Goal: Information Seeking & Learning: Learn about a topic

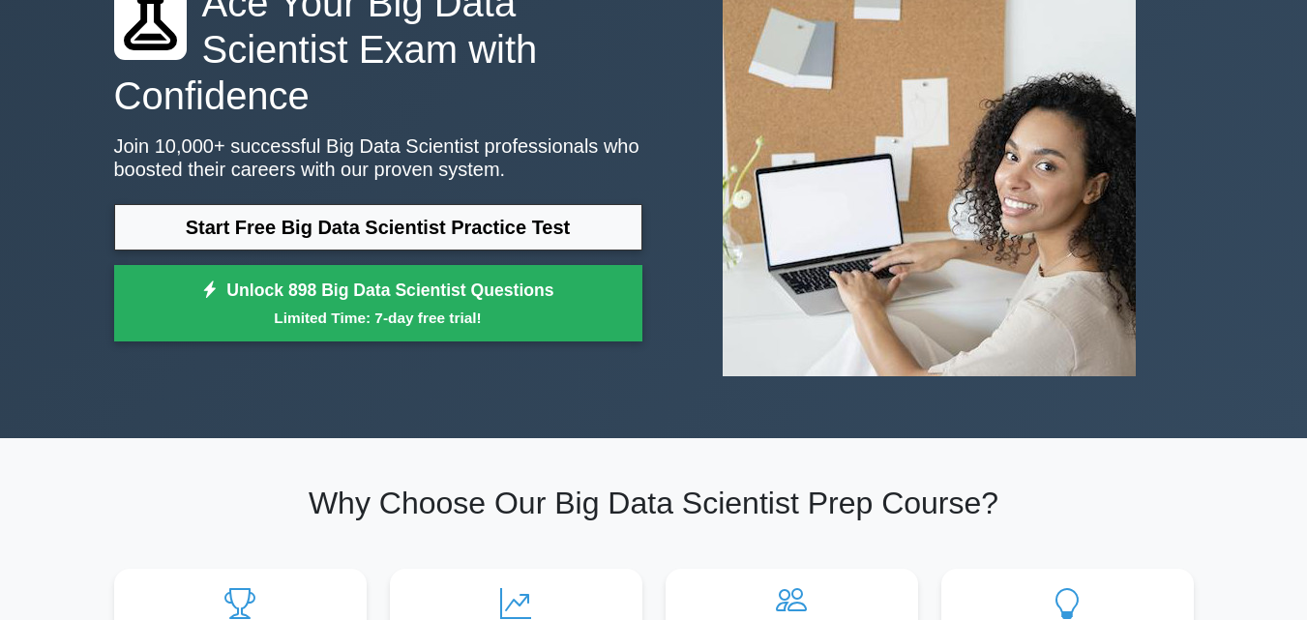
scroll to position [97, 0]
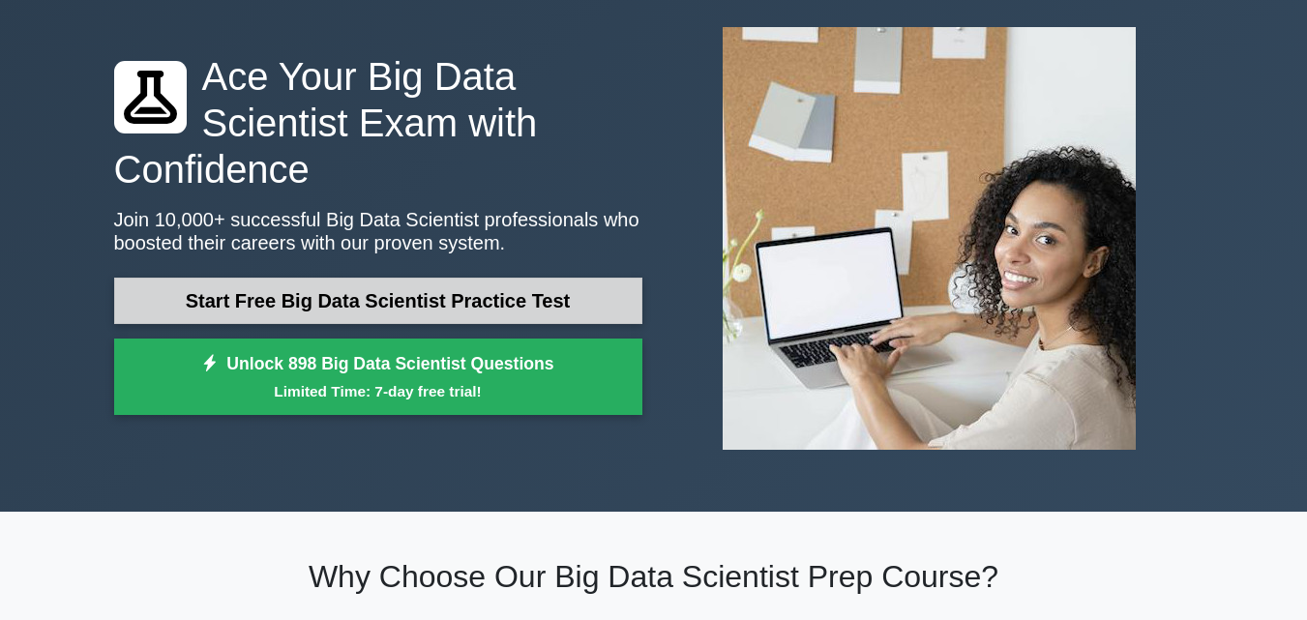
click at [536, 284] on link "Start Free Big Data Scientist Practice Test" at bounding box center [378, 301] width 528 height 46
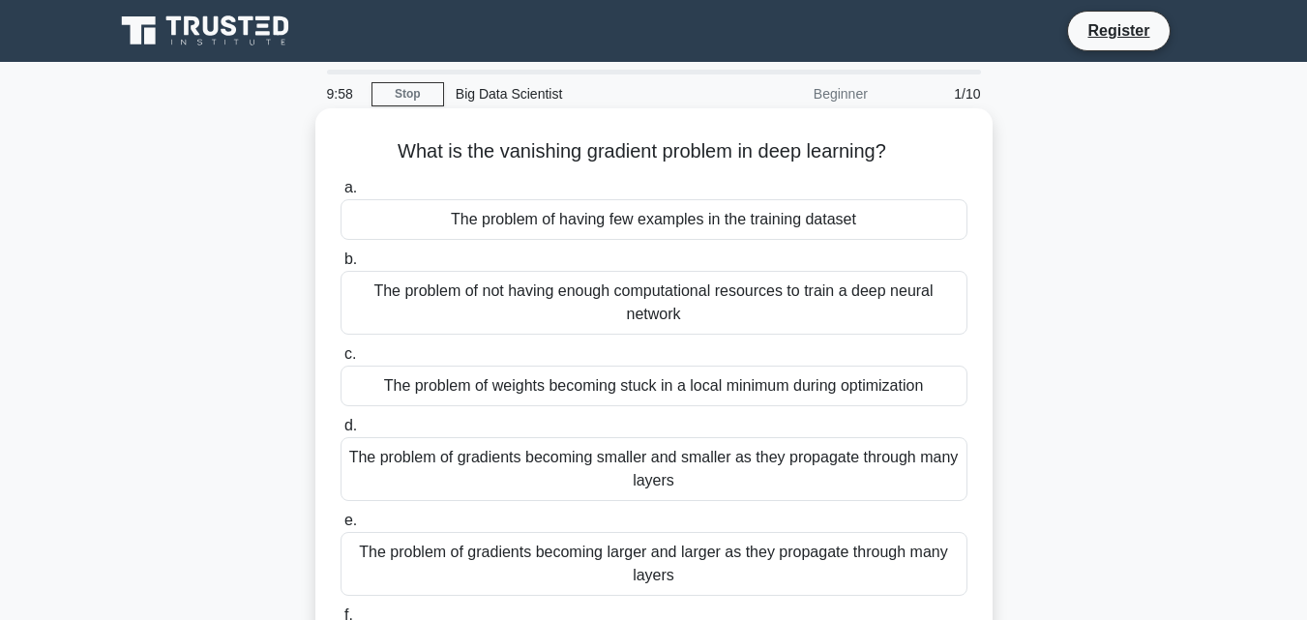
click at [575, 233] on div "The problem of having few examples in the training dataset" at bounding box center [653, 219] width 627 height 41
click at [340, 194] on input "a. The problem of having few examples in the training dataset" at bounding box center [340, 188] width 0 height 13
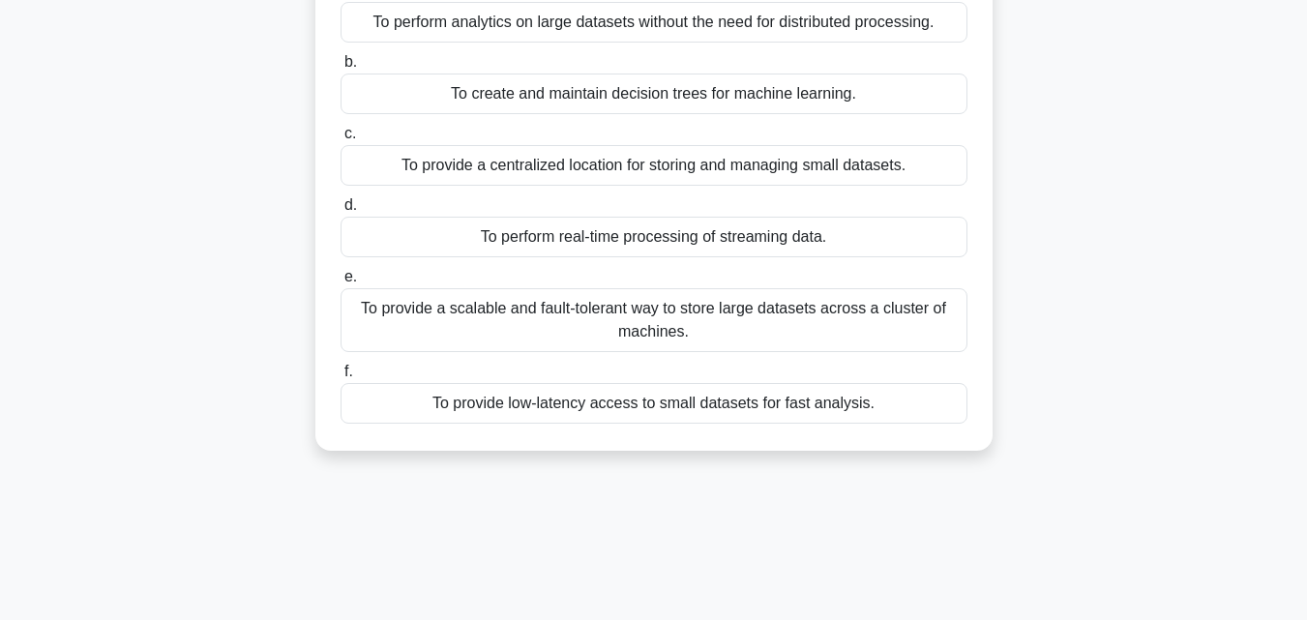
scroll to position [38, 0]
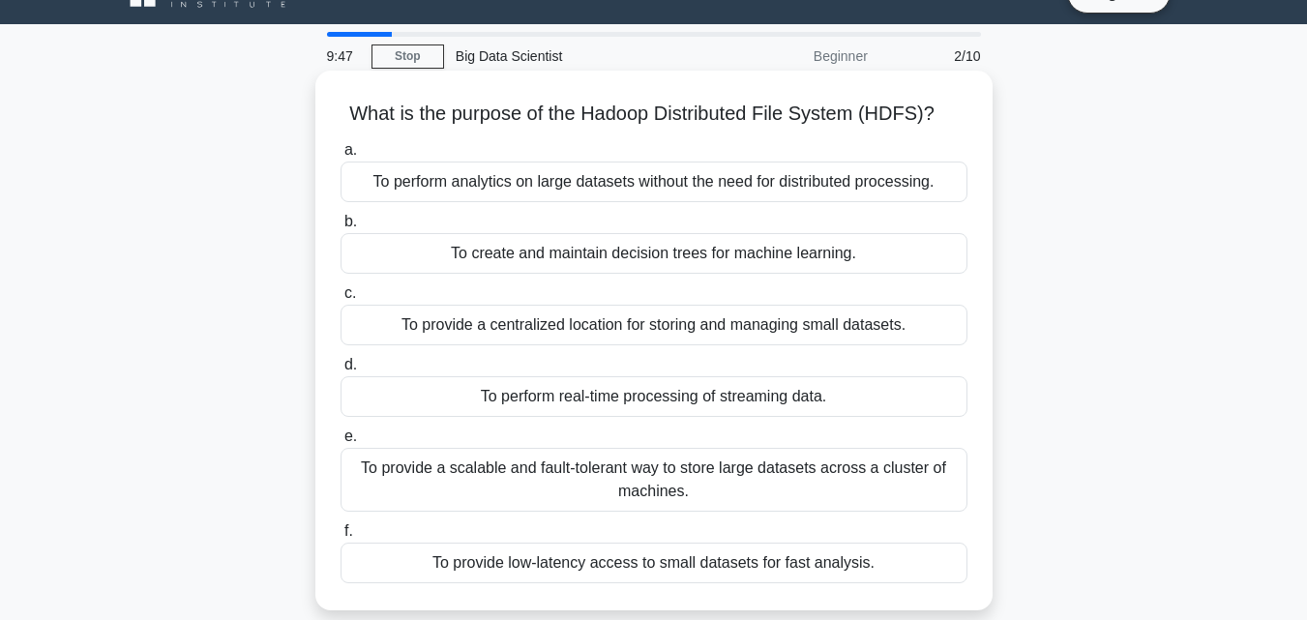
click at [507, 400] on div "To perform real-time processing of streaming data." at bounding box center [653, 396] width 627 height 41
click at [340, 371] on input "d. To perform real-time processing of streaming data." at bounding box center [340, 365] width 0 height 13
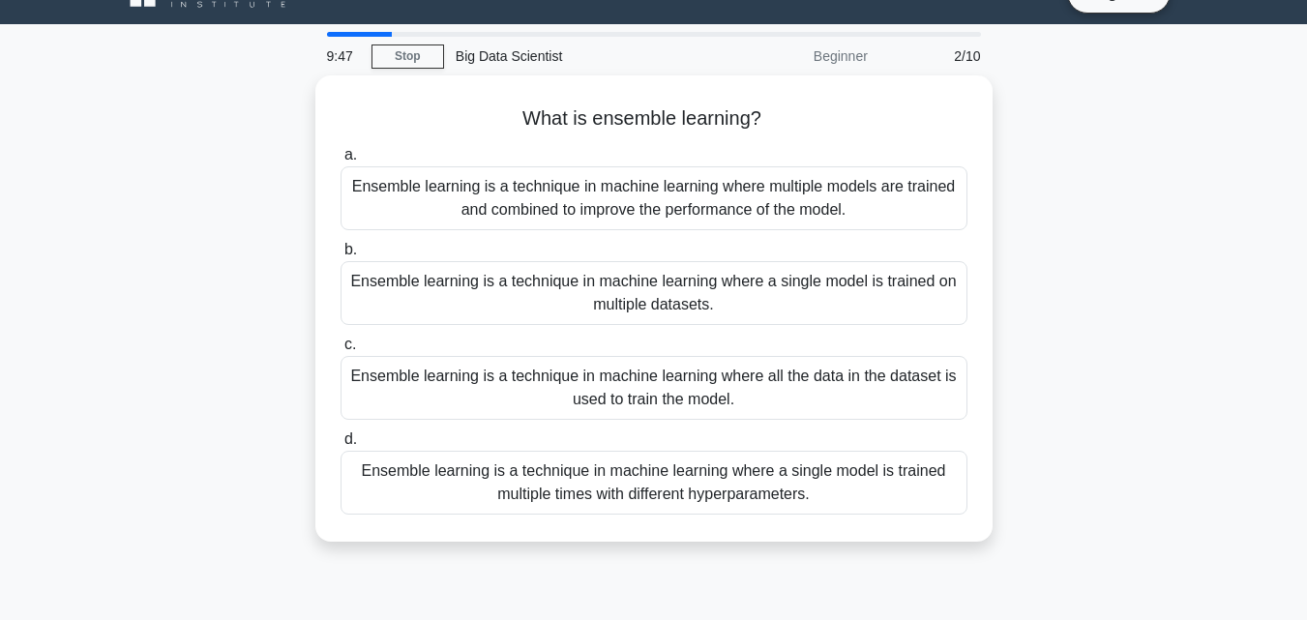
scroll to position [0, 0]
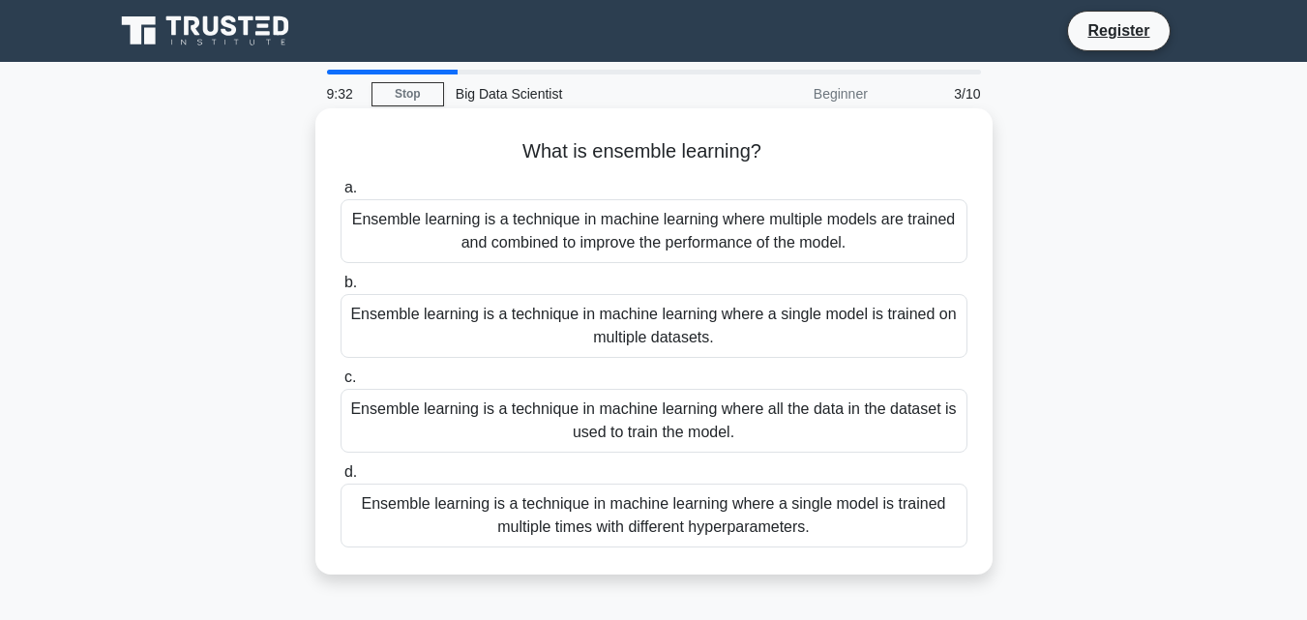
click at [681, 340] on div "Ensemble learning is a technique in machine learning where a single model is tr…" at bounding box center [653, 326] width 627 height 64
click at [340, 289] on input "b. Ensemble learning is a technique in machine learning where a single model is…" at bounding box center [340, 283] width 0 height 13
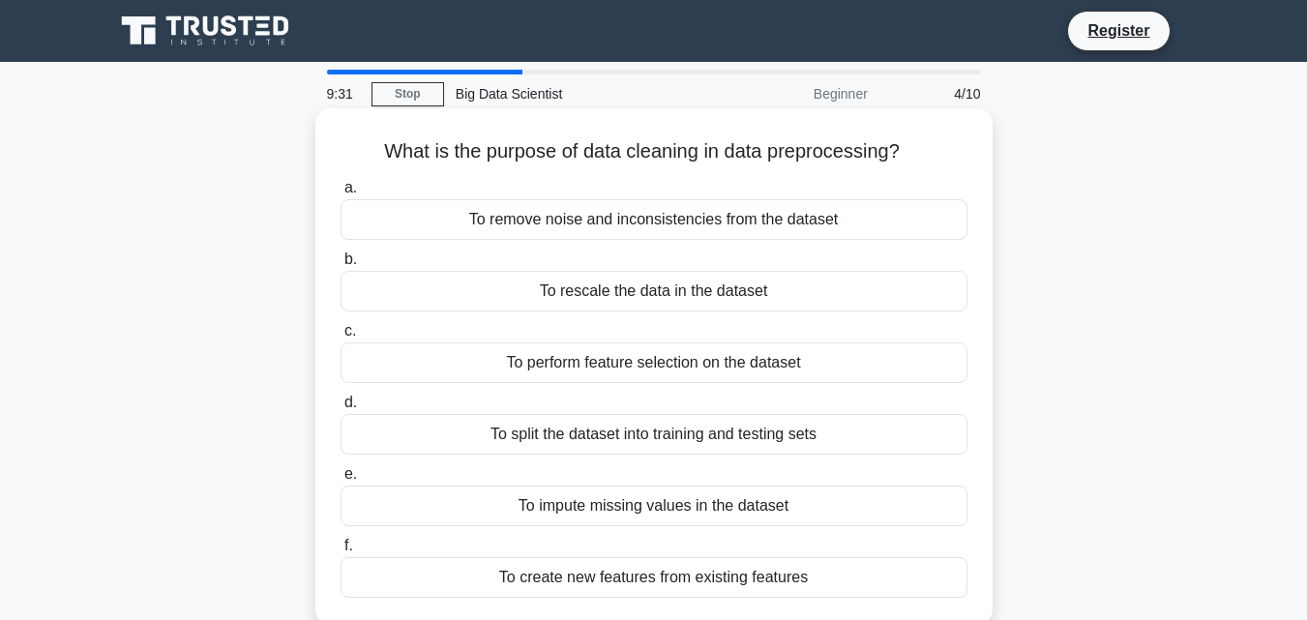
click at [654, 235] on div "To remove noise and inconsistencies from the dataset" at bounding box center [653, 219] width 627 height 41
click at [340, 194] on input "a. To remove noise and inconsistencies from the dataset" at bounding box center [340, 188] width 0 height 13
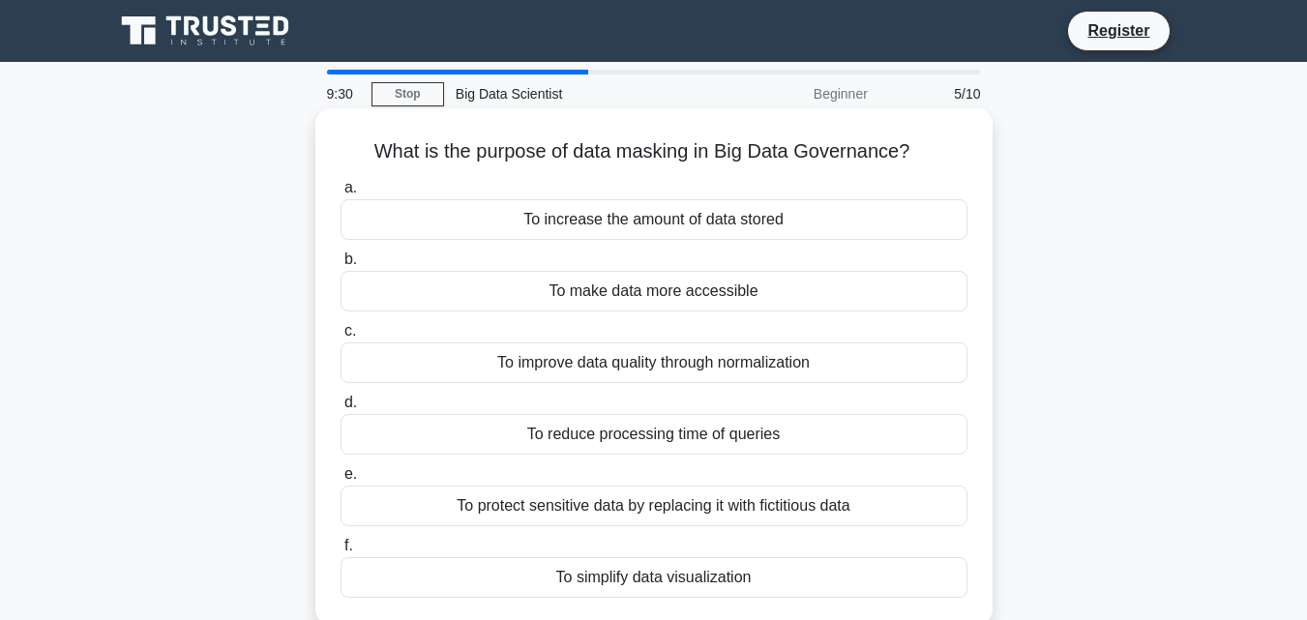
click at [637, 424] on div "To reduce processing time of queries" at bounding box center [653, 434] width 627 height 41
click at [340, 409] on input "d. To reduce processing time of queries" at bounding box center [340, 403] width 0 height 13
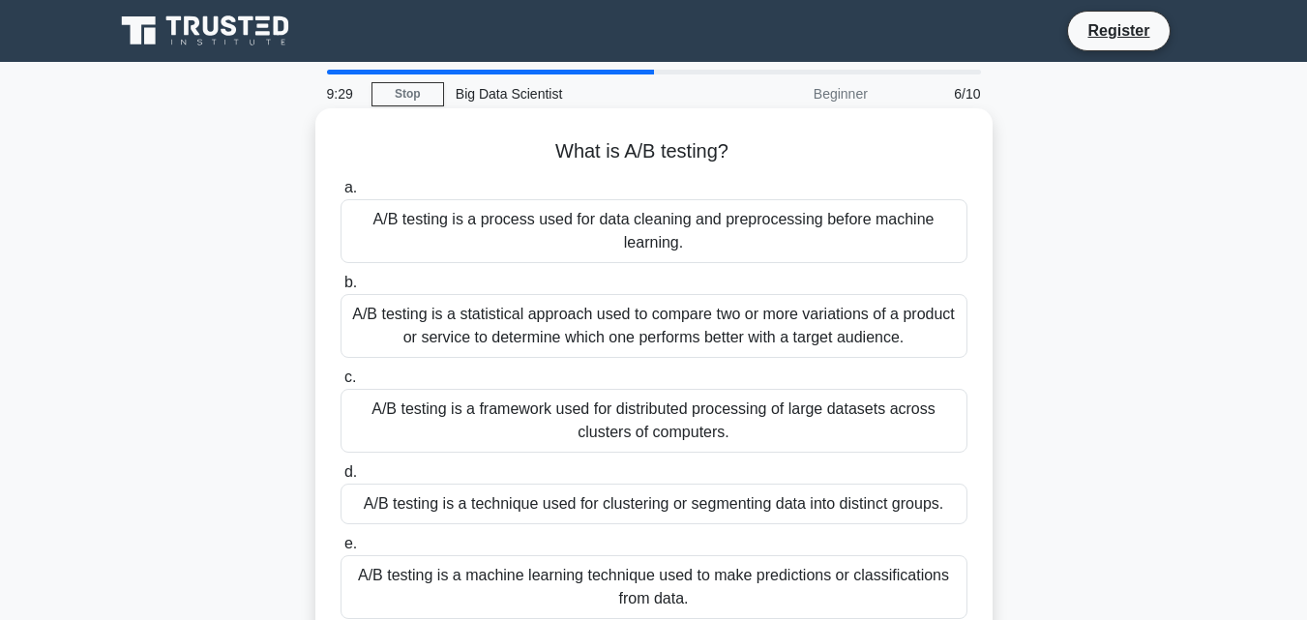
click at [693, 249] on div "A/B testing is a process used for data cleaning and preprocessing before machin…" at bounding box center [653, 231] width 627 height 64
click at [340, 194] on input "a. A/B testing is a process used for data cleaning and preprocessing before mac…" at bounding box center [340, 188] width 0 height 13
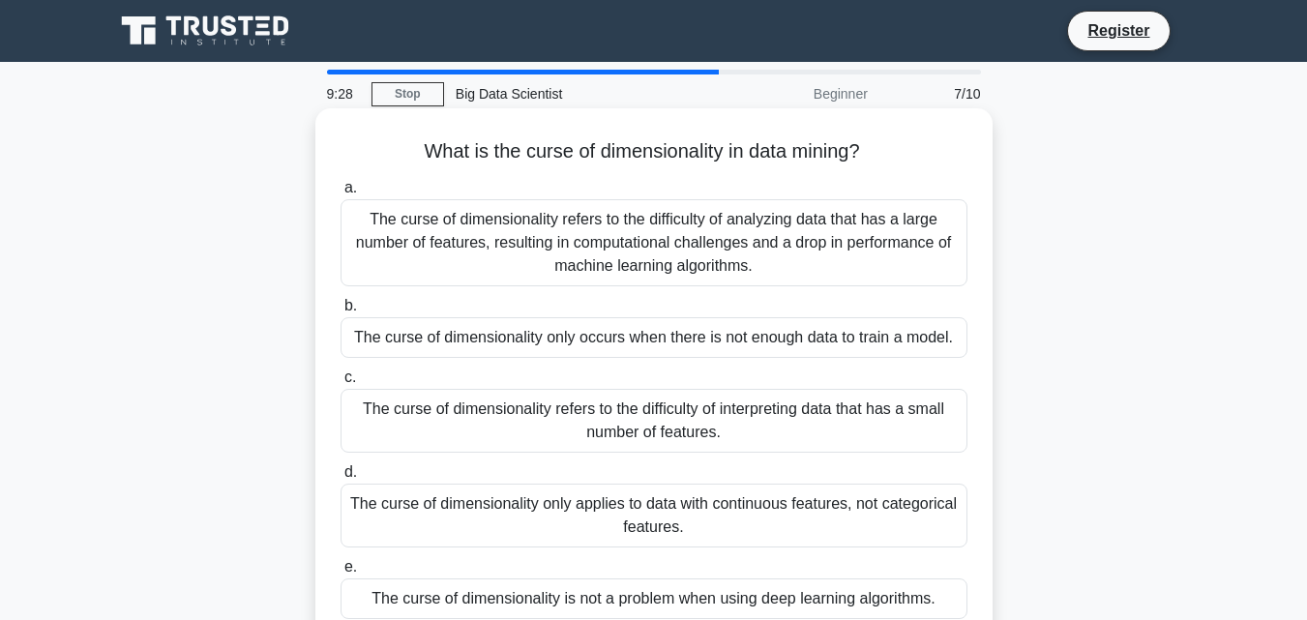
click at [595, 595] on div "The curse of dimensionality is not a problem when using deep learning algorithm…" at bounding box center [653, 598] width 627 height 41
click at [340, 574] on input "e. The curse of dimensionality is not a problem when using deep learning algori…" at bounding box center [340, 567] width 0 height 13
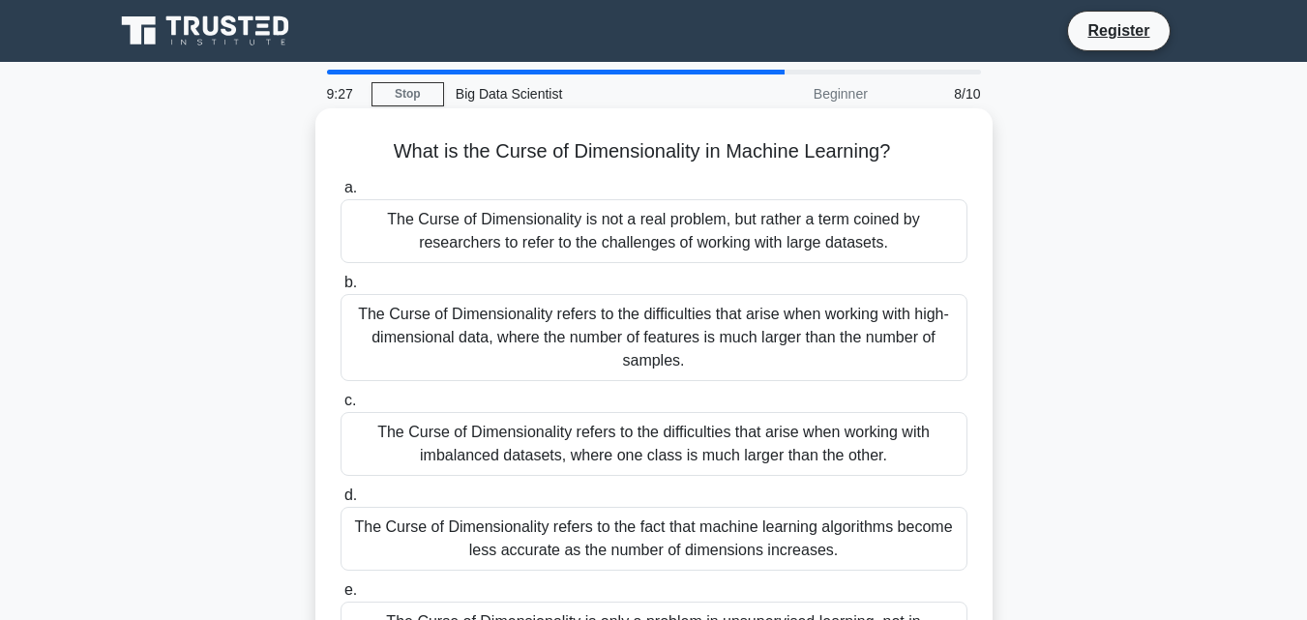
click at [685, 351] on div "The Curse of Dimensionality refers to the difficulties that arise when working …" at bounding box center [653, 337] width 627 height 87
click at [340, 289] on input "b. The Curse of Dimensionality refers to the difficulties that arise when worki…" at bounding box center [340, 283] width 0 height 13
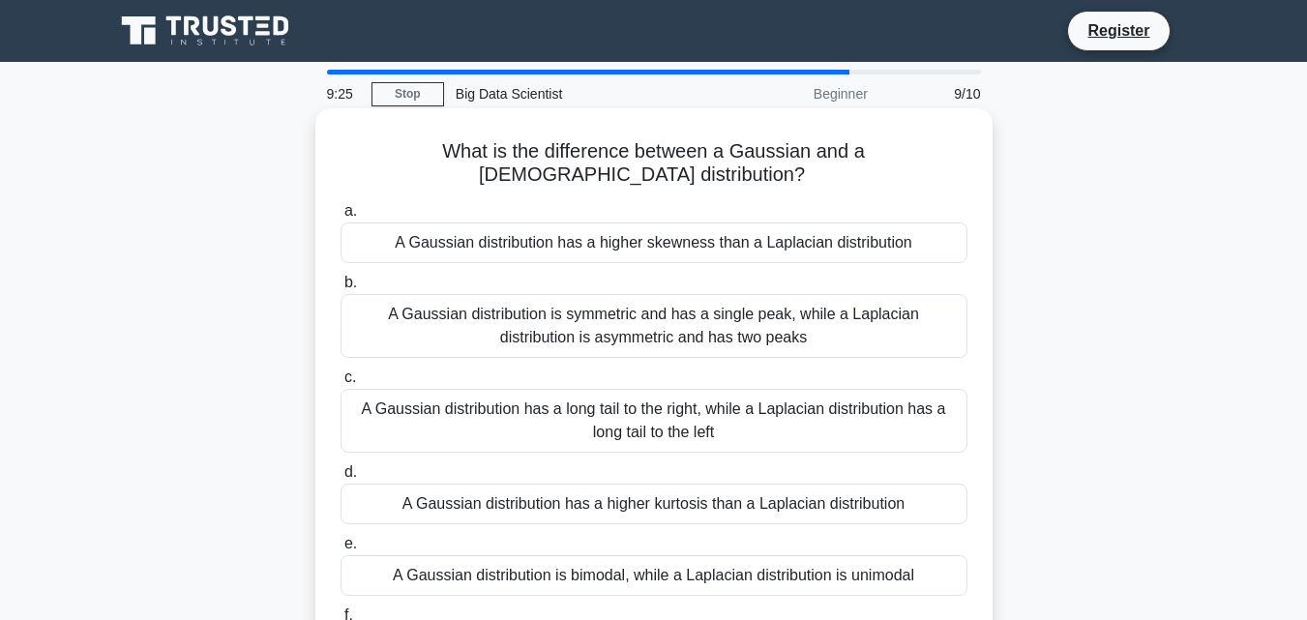
click at [630, 500] on div "A Gaussian distribution has a higher kurtosis than a Laplacian distribution" at bounding box center [653, 504] width 627 height 41
click at [340, 479] on input "d. A Gaussian distribution has a higher kurtosis than a Laplacian distribution" at bounding box center [340, 472] width 0 height 13
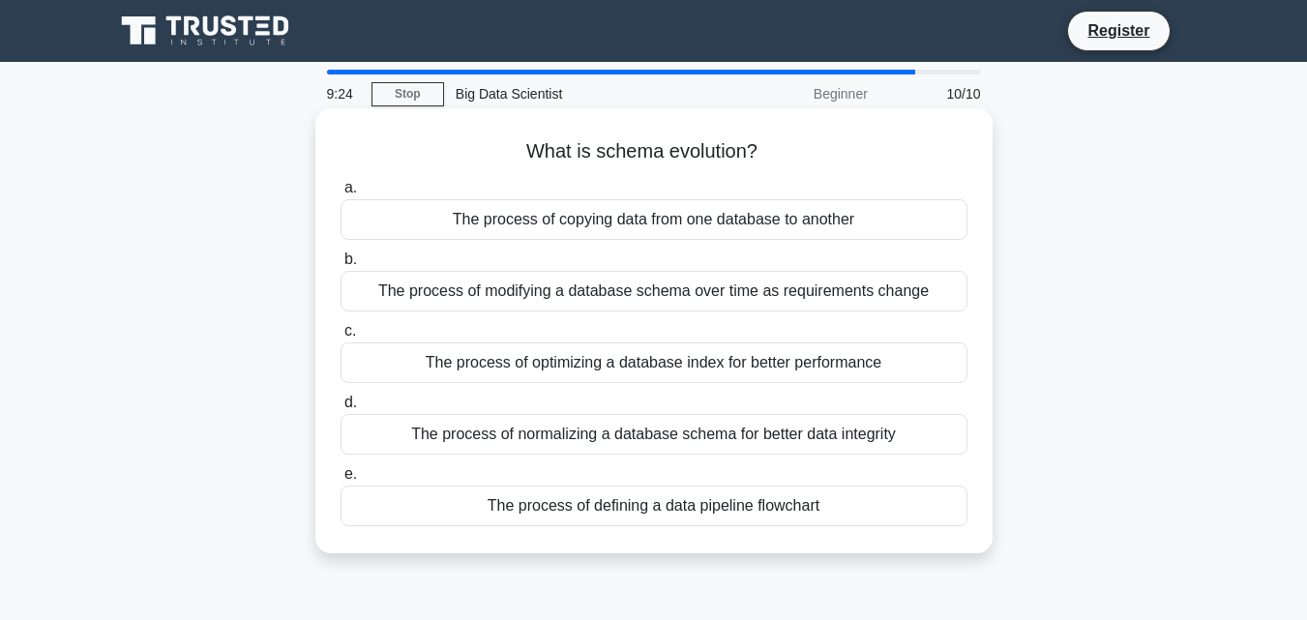
click at [639, 291] on div "The process of modifying a database schema over time as requirements change" at bounding box center [653, 291] width 627 height 41
click at [340, 266] on input "b. The process of modifying a database schema over time as requirements change" at bounding box center [340, 259] width 0 height 13
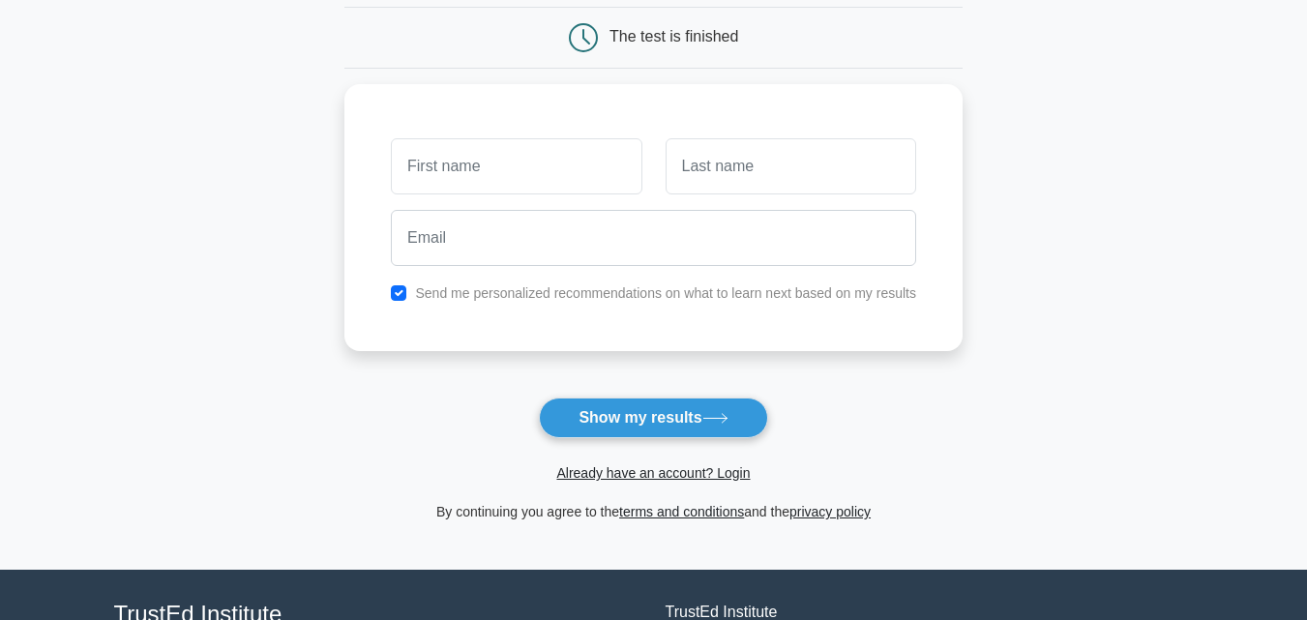
scroll to position [193, 0]
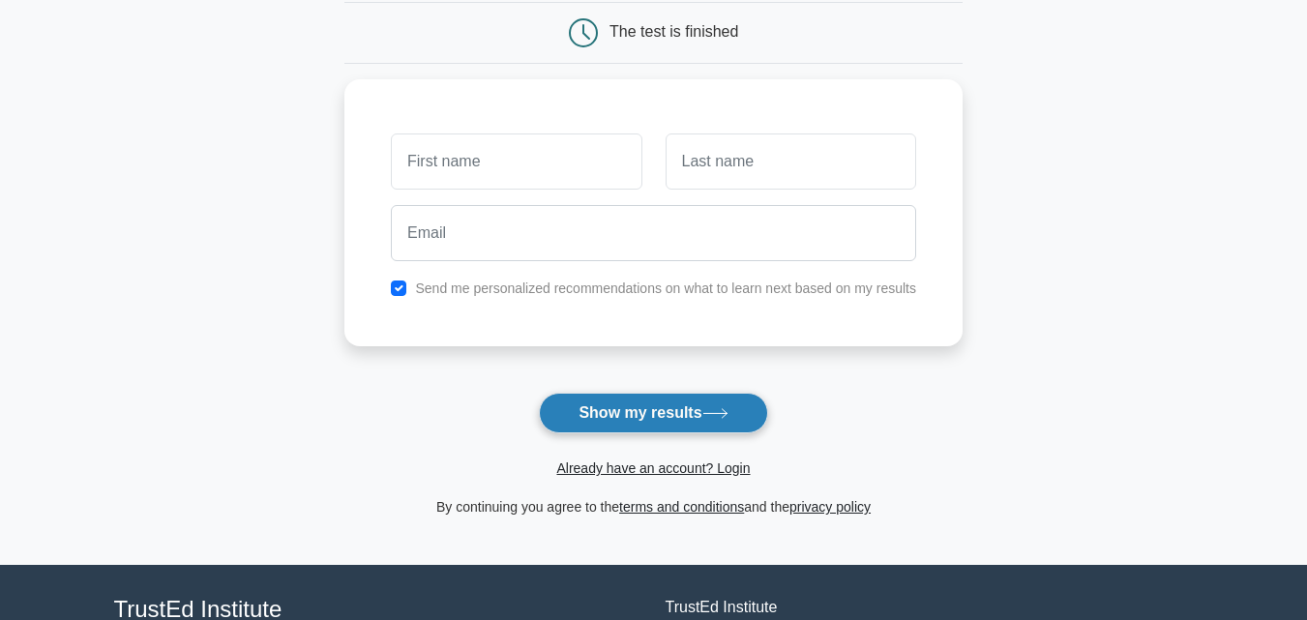
click at [583, 399] on button "Show my results" at bounding box center [653, 413] width 228 height 41
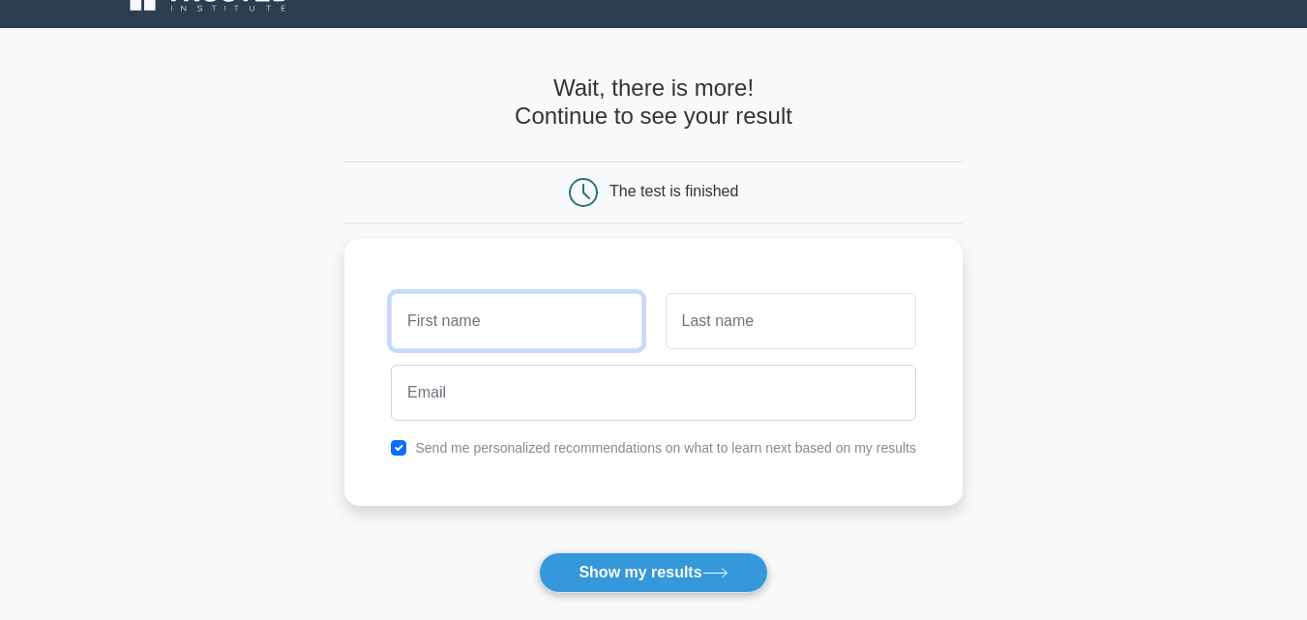
scroll to position [0, 0]
